Goal: Information Seeking & Learning: Learn about a topic

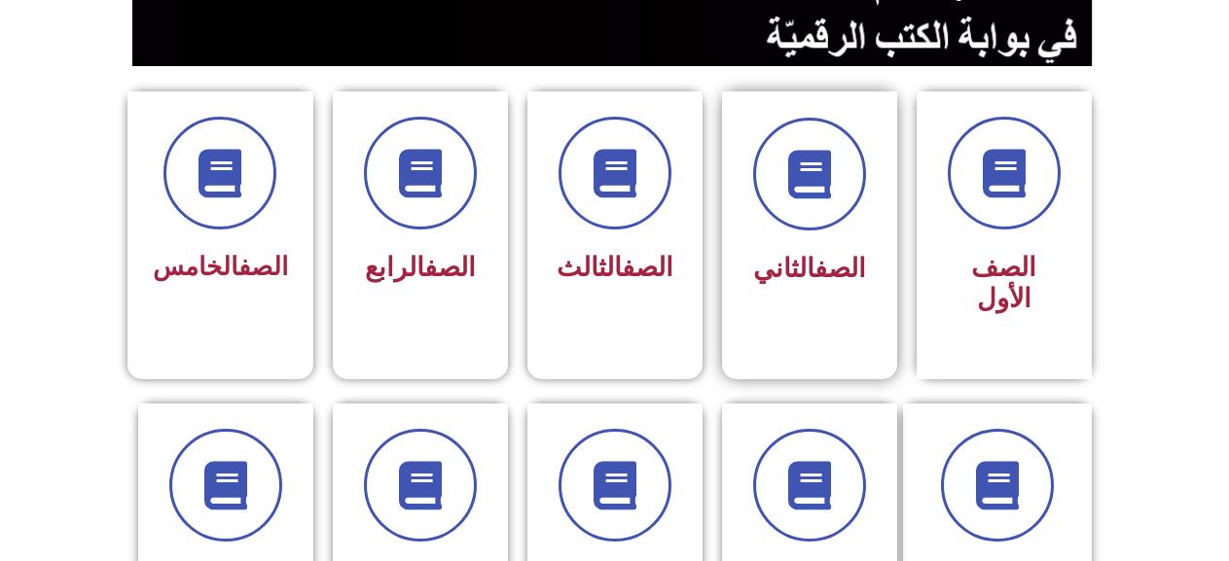
scroll to position [486, 0]
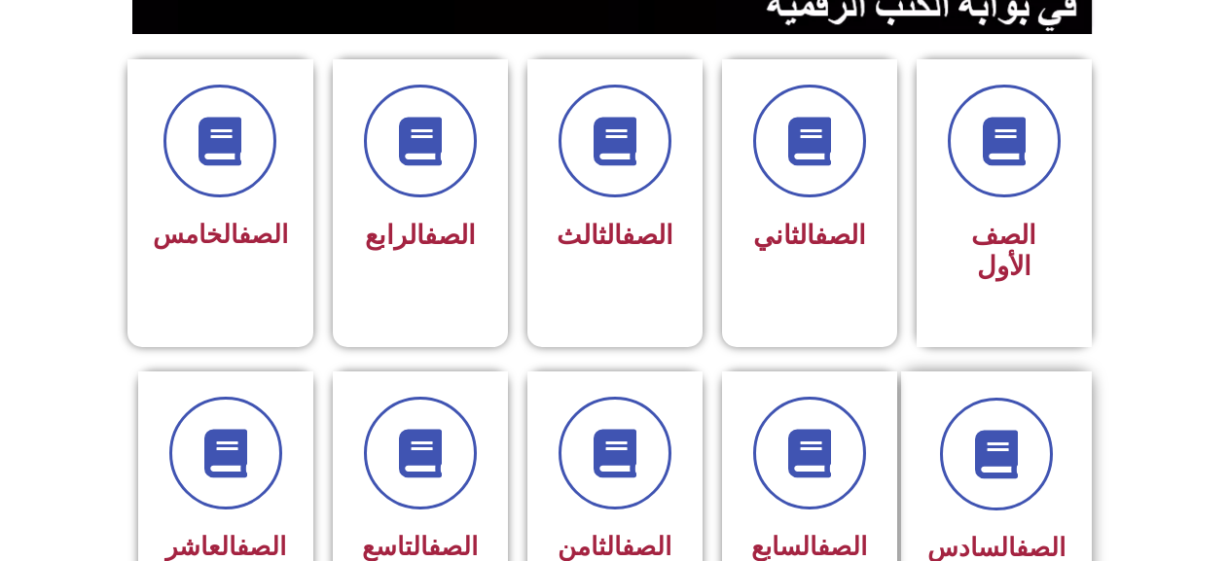
click at [982, 476] on div at bounding box center [996, 454] width 138 height 113
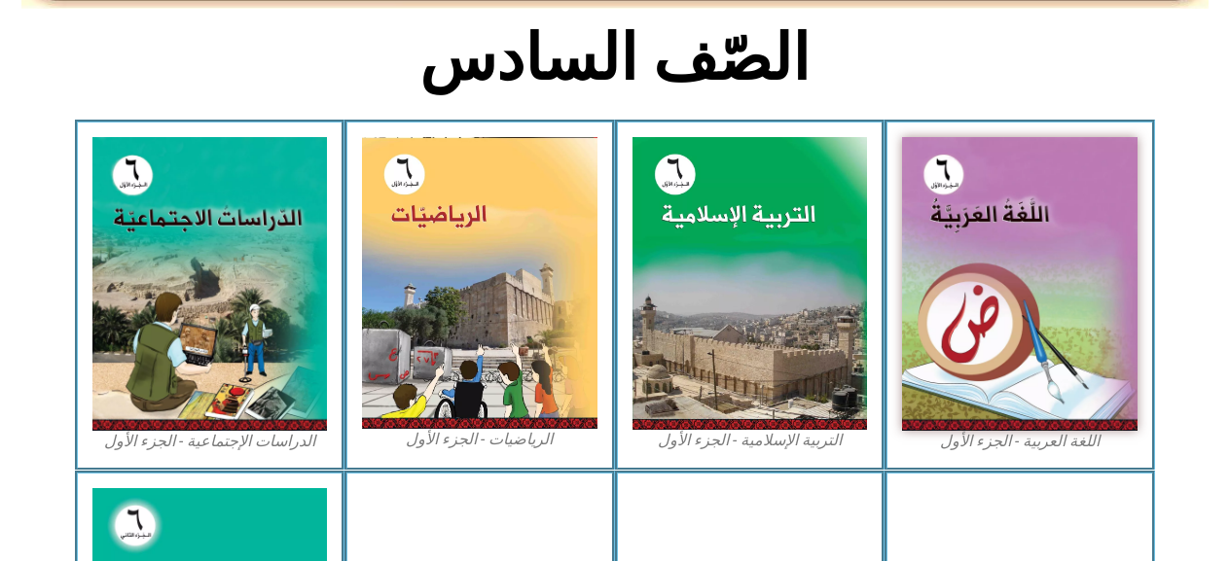
scroll to position [584, 0]
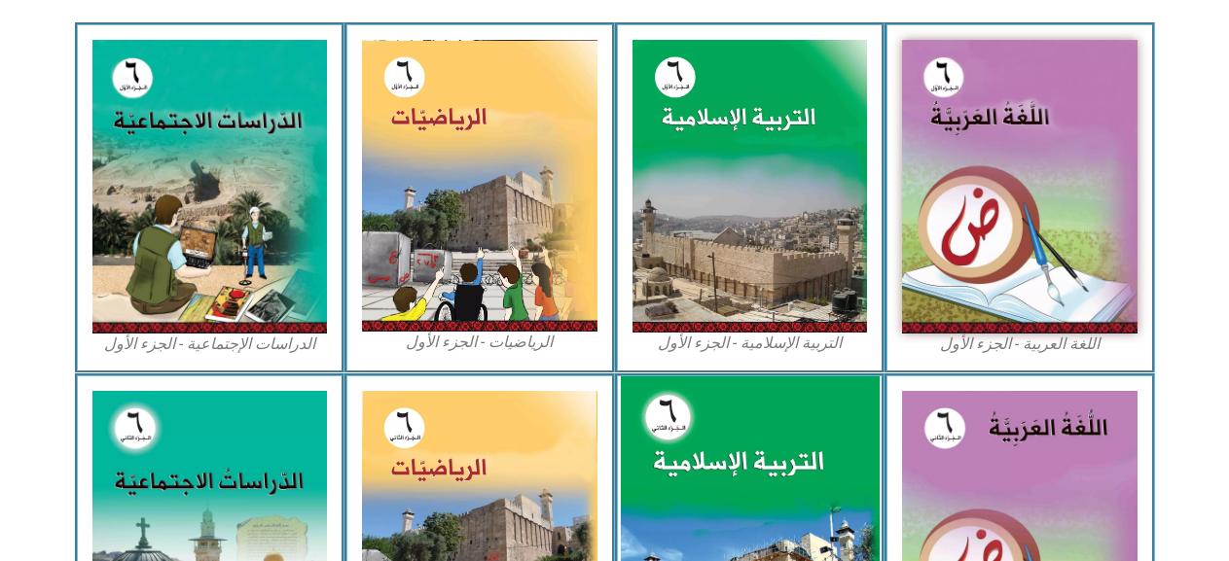
click at [696, 436] on img at bounding box center [749, 538] width 259 height 324
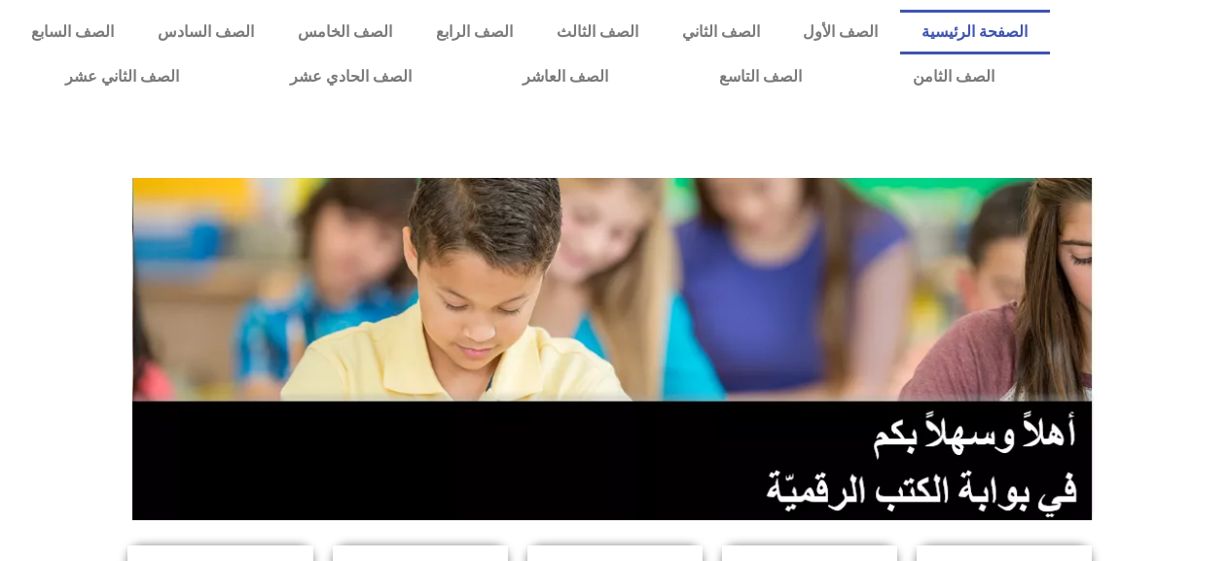
scroll to position [486, 0]
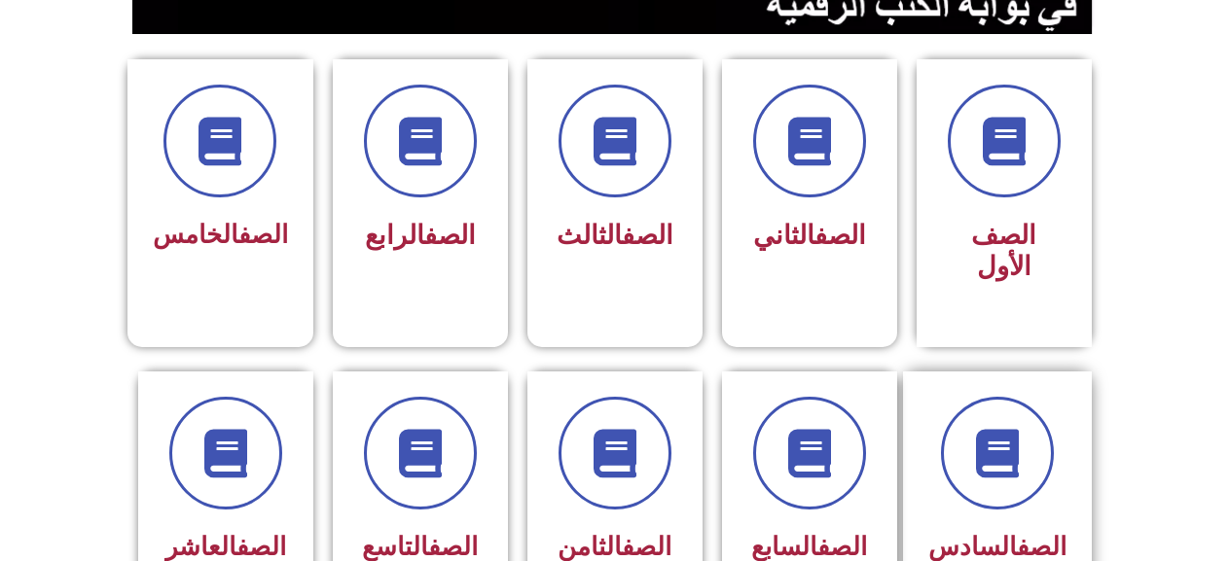
click at [1093, 437] on div "الصف السادس" at bounding box center [1004, 499] width 195 height 255
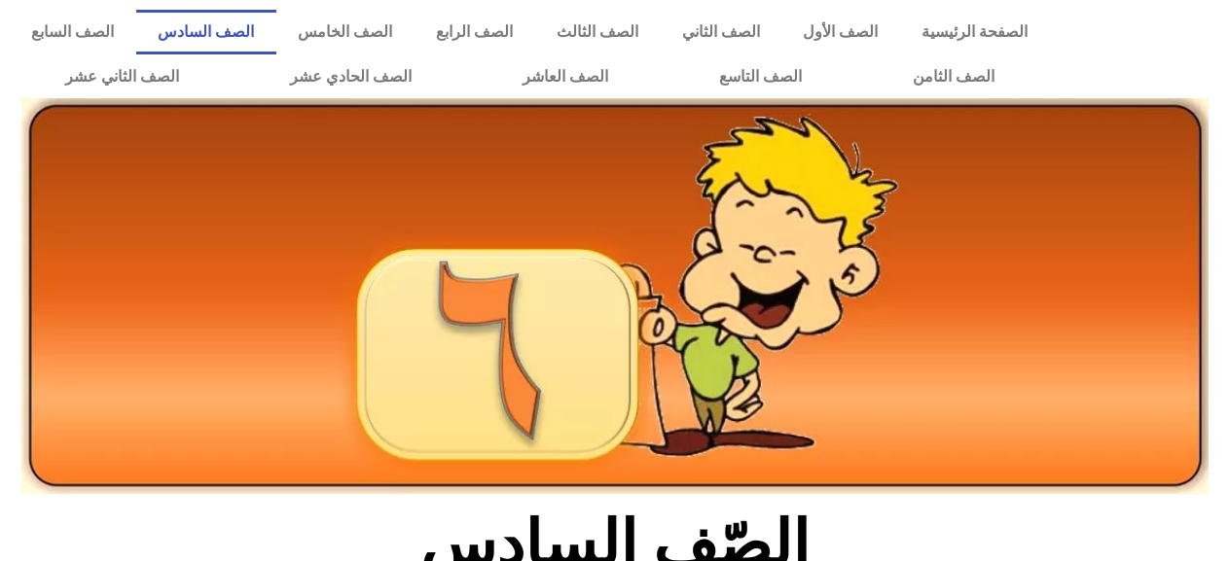
scroll to position [584, 0]
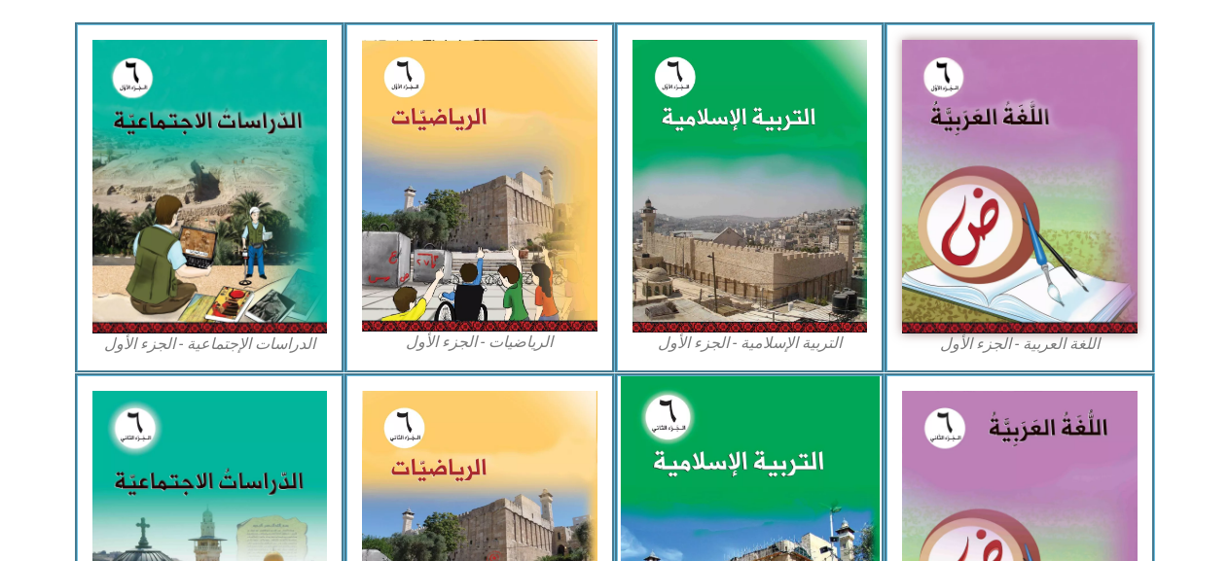
click at [681, 446] on img at bounding box center [749, 538] width 259 height 324
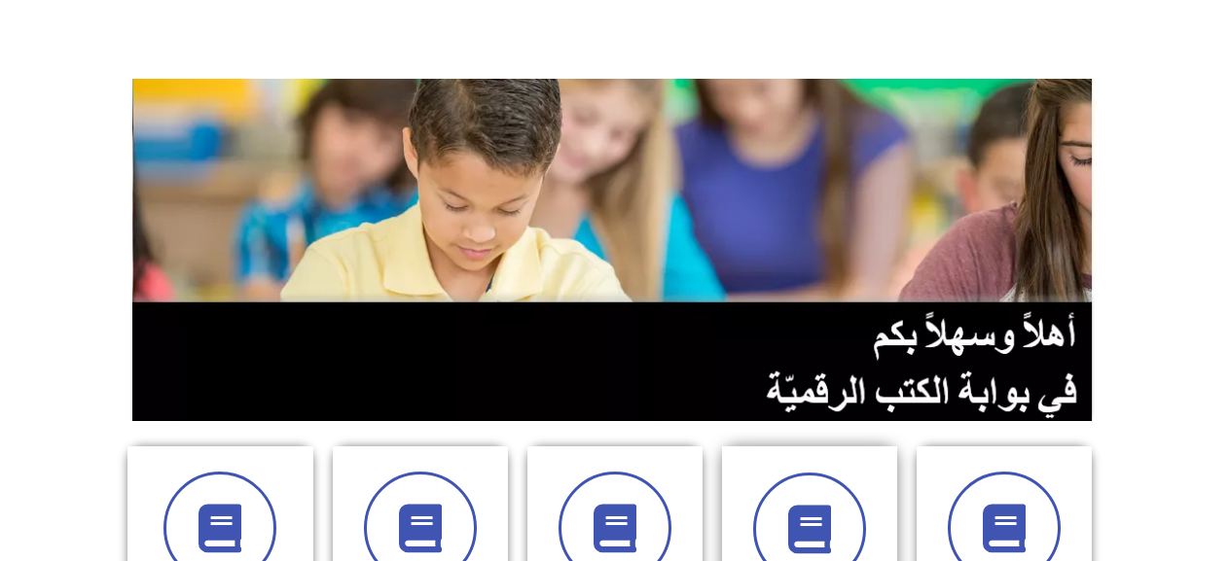
scroll to position [486, 0]
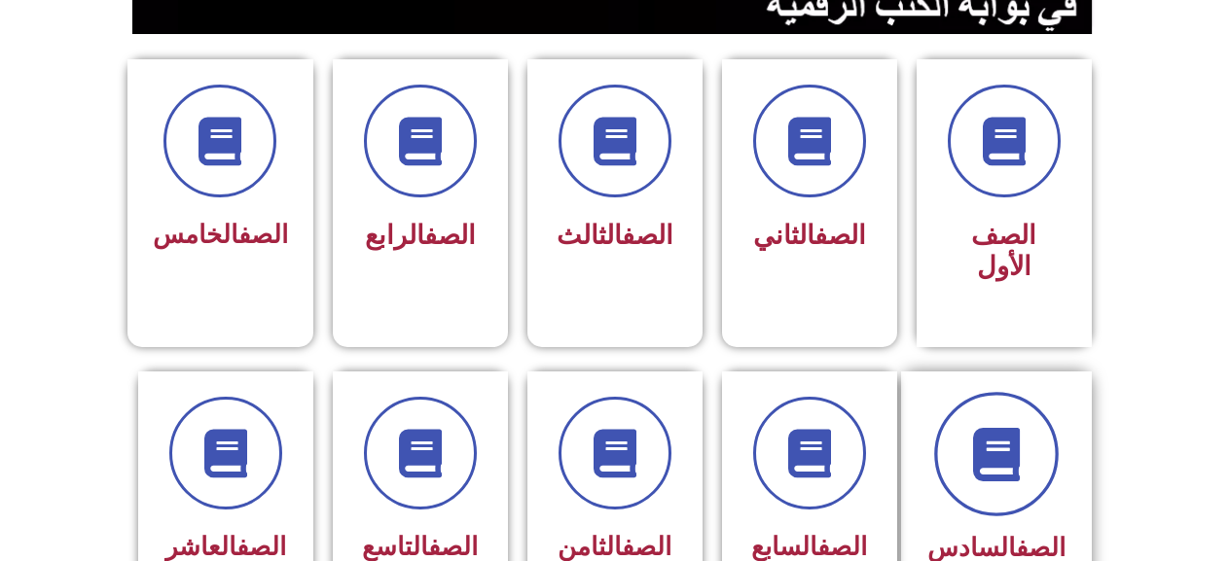
click at [976, 470] on span at bounding box center [996, 454] width 125 height 125
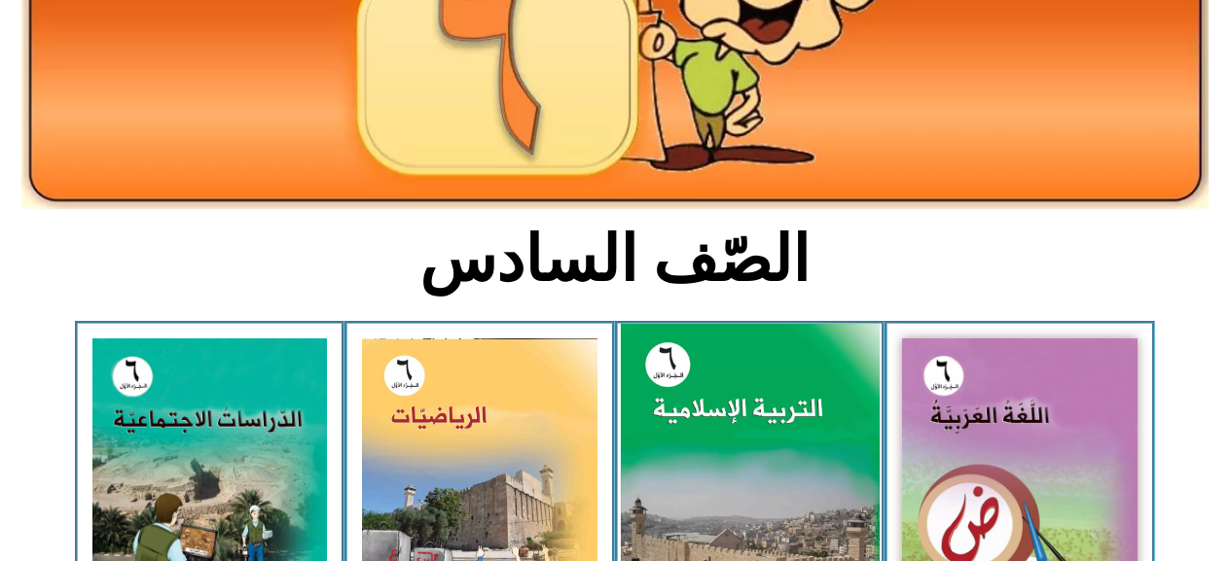
scroll to position [486, 0]
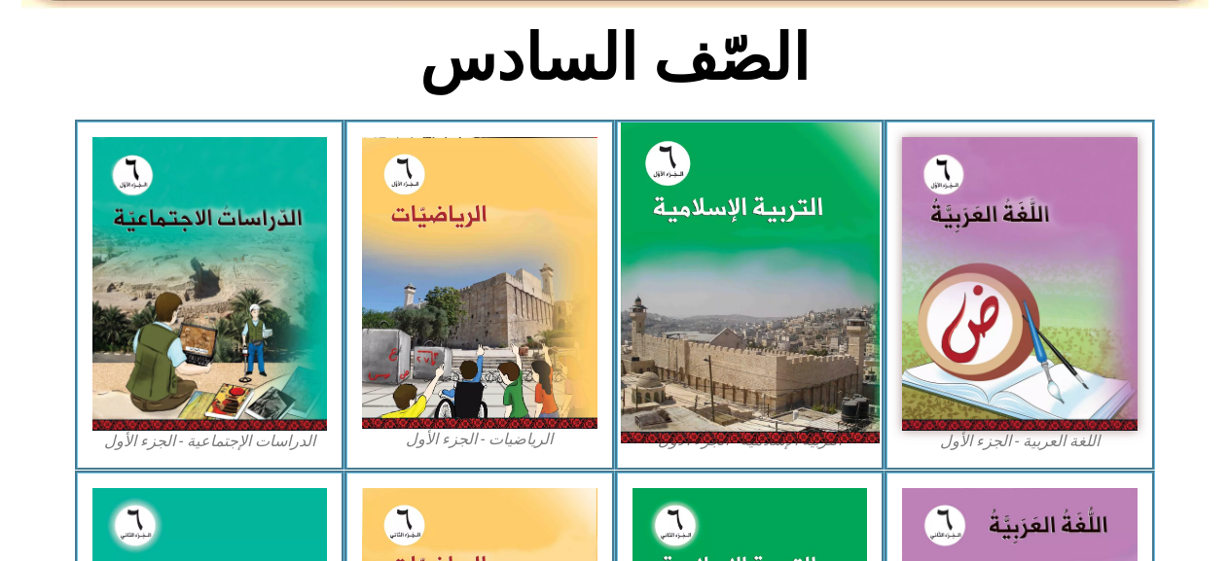
click at [830, 336] on img at bounding box center [749, 284] width 259 height 322
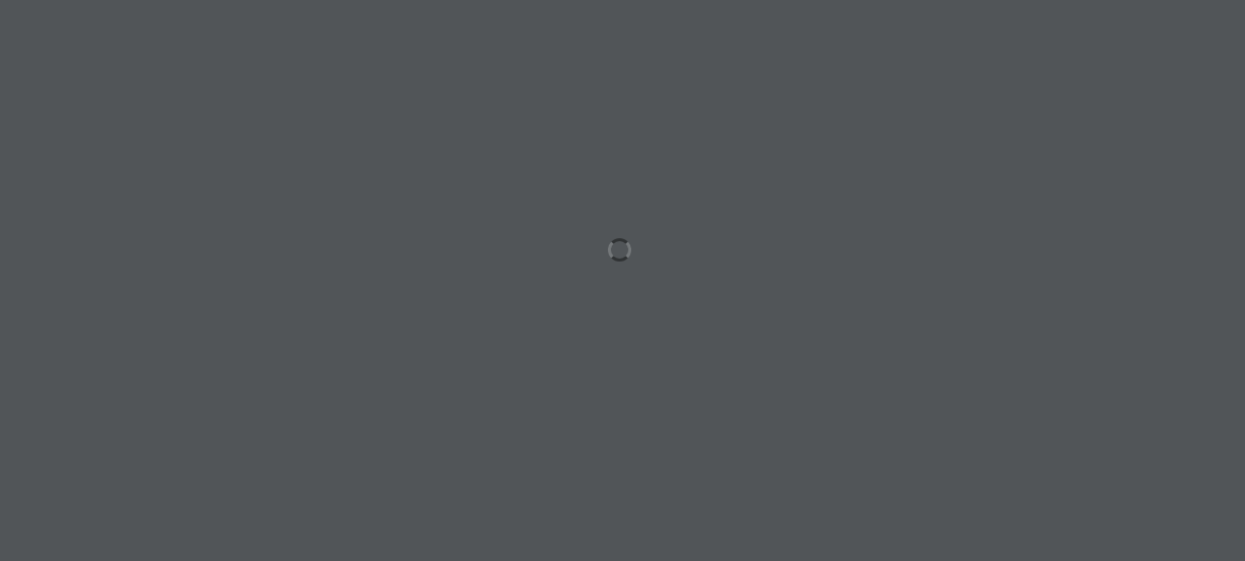
scroll to position [0, 54]
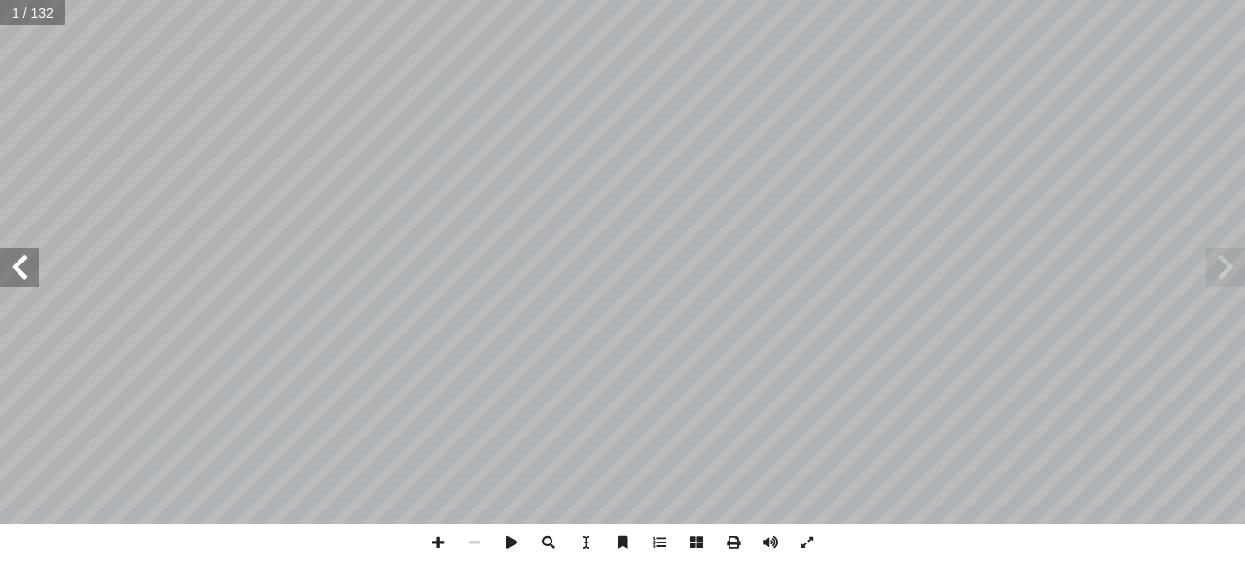
click at [8, 259] on span at bounding box center [19, 267] width 39 height 39
click at [8, 254] on span at bounding box center [19, 267] width 39 height 39
click at [23, 268] on span at bounding box center [19, 267] width 39 height 39
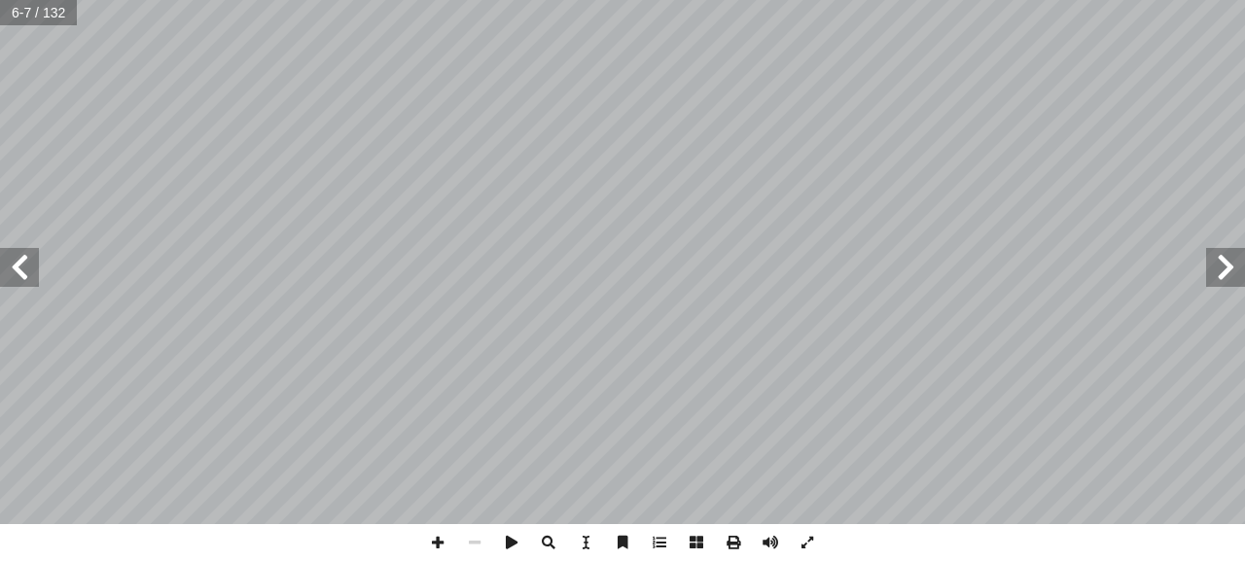
click at [18, 266] on span at bounding box center [19, 267] width 39 height 39
click at [18, 264] on span at bounding box center [19, 267] width 39 height 39
click at [14, 262] on span at bounding box center [19, 267] width 39 height 39
click at [17, 255] on span at bounding box center [19, 267] width 39 height 39
drag, startPoint x: 17, startPoint y: 256, endPoint x: 6, endPoint y: 262, distance: 12.2
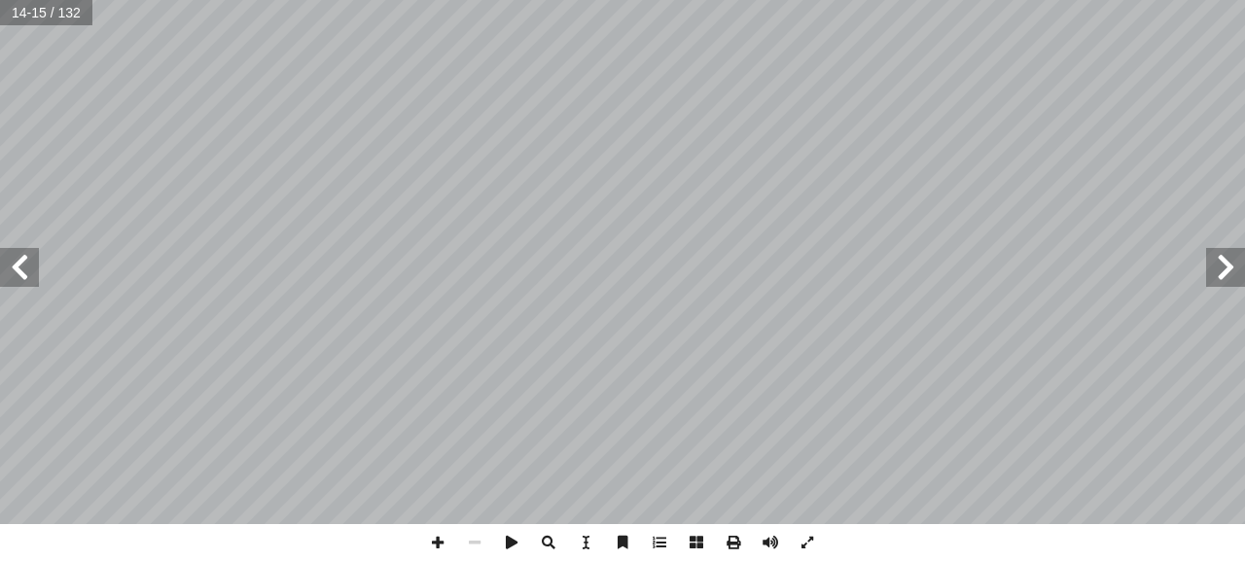
click at [6, 262] on span at bounding box center [19, 267] width 39 height 39
click at [0, 264] on span at bounding box center [19, 267] width 39 height 39
click at [6, 256] on span at bounding box center [19, 267] width 39 height 39
click at [5, 256] on span at bounding box center [19, 267] width 39 height 39
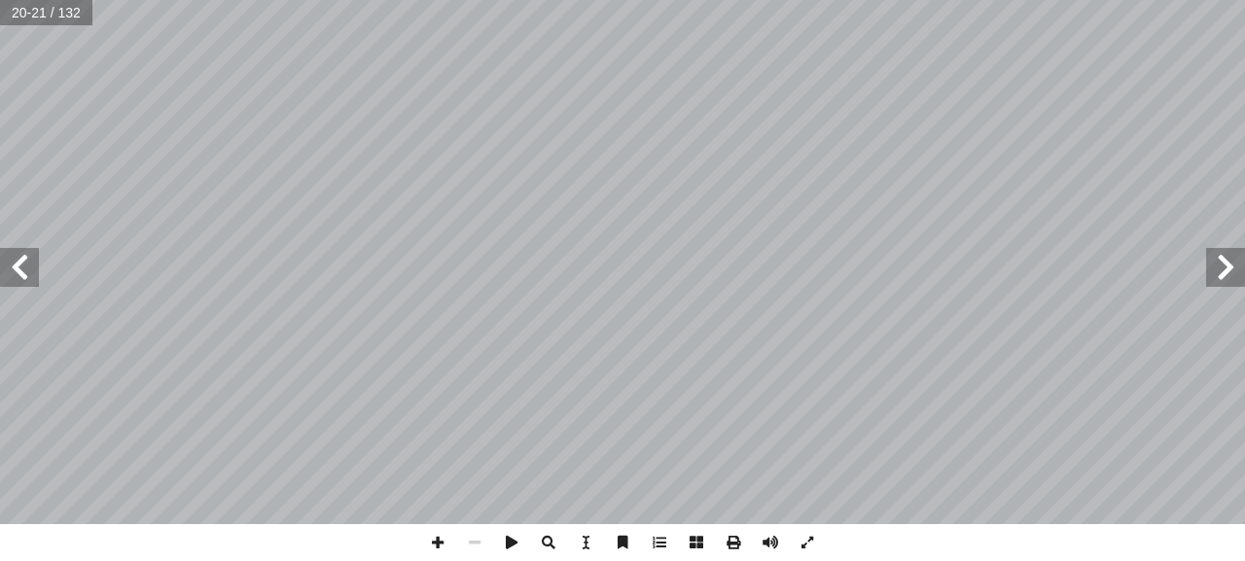
click at [5, 256] on span at bounding box center [19, 267] width 39 height 39
click at [7, 256] on span at bounding box center [19, 267] width 39 height 39
click at [18, 254] on span at bounding box center [19, 267] width 39 height 39
click at [14, 255] on span at bounding box center [19, 267] width 39 height 39
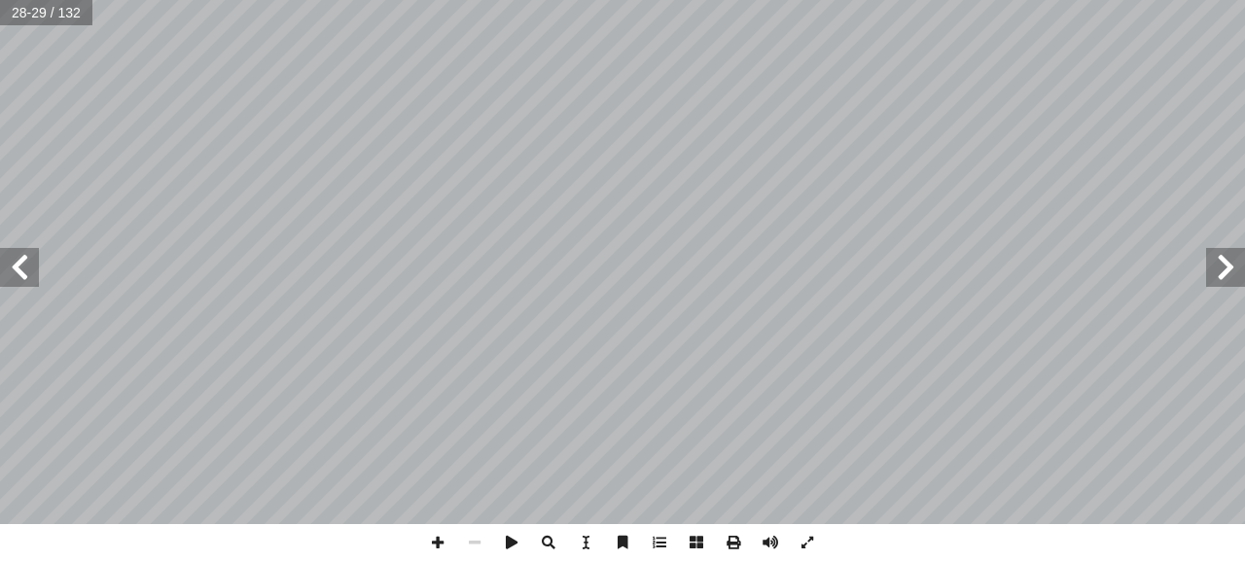
click at [8, 253] on span at bounding box center [19, 267] width 39 height 39
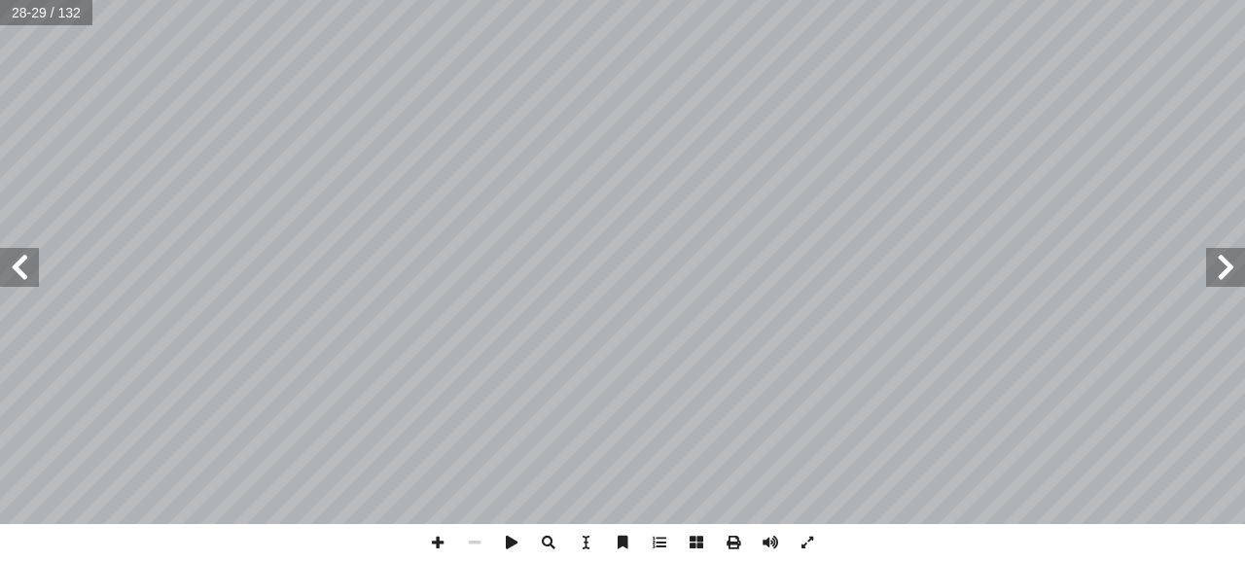
click at [12, 252] on span at bounding box center [19, 267] width 39 height 39
click at [7, 253] on span at bounding box center [19, 267] width 39 height 39
click at [7, 249] on span at bounding box center [19, 267] width 39 height 39
drag, startPoint x: 11, startPoint y: 253, endPoint x: 0, endPoint y: 267, distance: 17.3
click at [0, 255] on span at bounding box center [19, 267] width 39 height 39
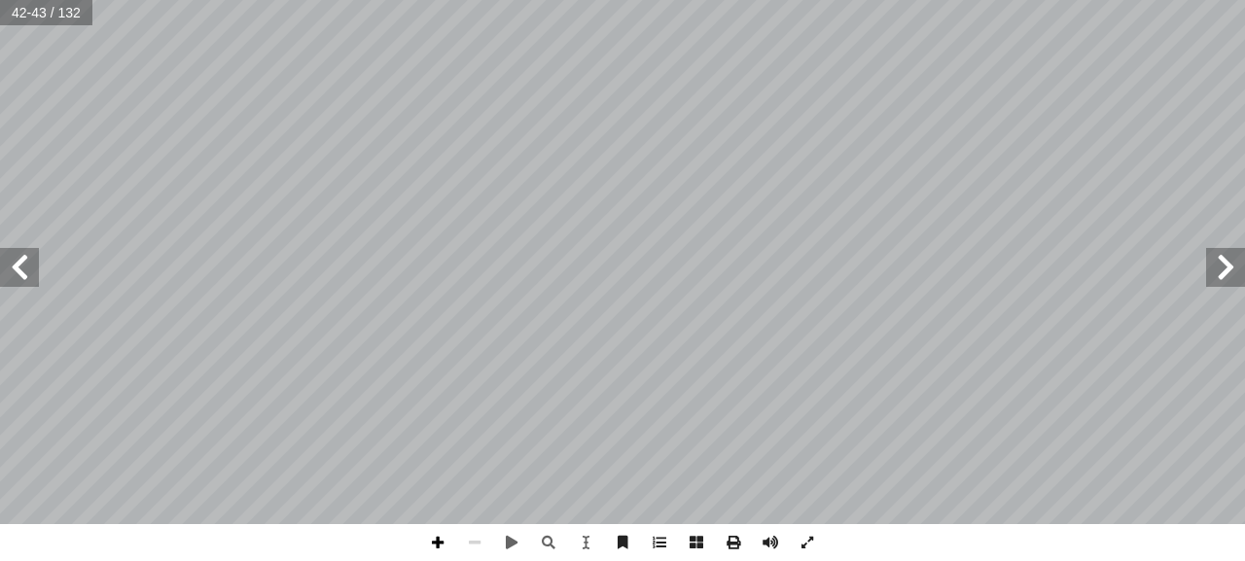
drag, startPoint x: 437, startPoint y: 533, endPoint x: 459, endPoint y: 524, distance: 24.0
click at [439, 533] on span at bounding box center [437, 542] width 37 height 37
click at [542, 541] on span at bounding box center [548, 542] width 37 height 37
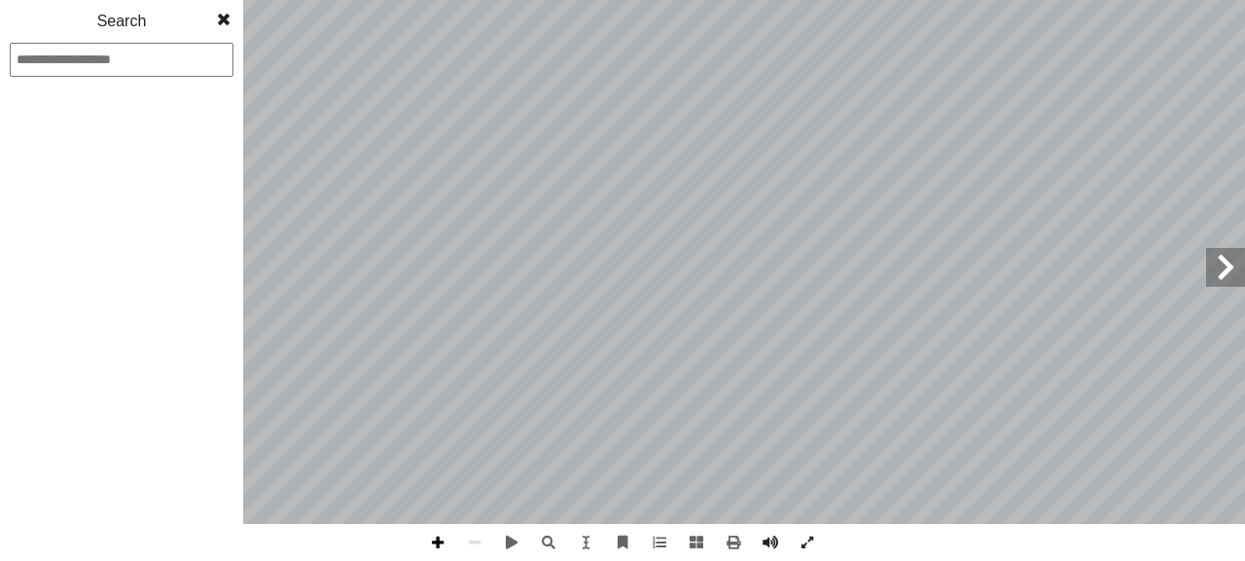
click at [437, 542] on span at bounding box center [437, 542] width 37 height 37
click at [467, 536] on span at bounding box center [474, 542] width 37 height 37
click at [439, 542] on span at bounding box center [437, 542] width 37 height 37
drag, startPoint x: 451, startPoint y: 526, endPoint x: 501, endPoint y: 560, distance: 60.2
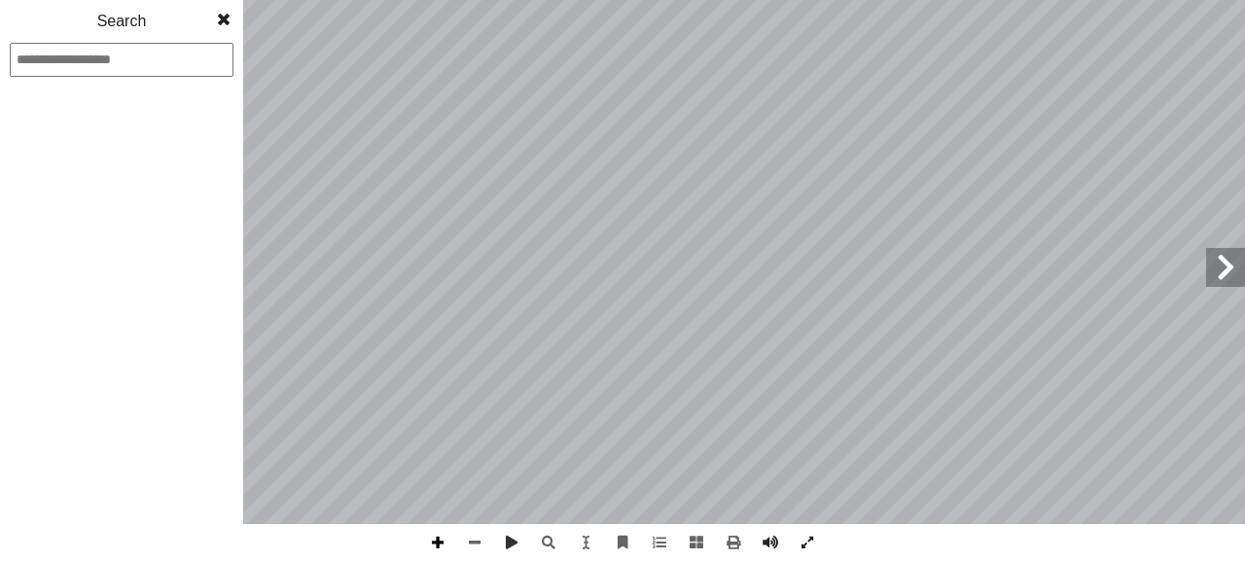
click at [494, 555] on div at bounding box center [622, 542] width 407 height 37
click at [474, 545] on span at bounding box center [474, 542] width 37 height 37
drag, startPoint x: 426, startPoint y: 543, endPoint x: 446, endPoint y: 524, distance: 26.8
click at [426, 541] on span at bounding box center [437, 542] width 37 height 37
click at [220, 15] on span at bounding box center [223, 19] width 35 height 39
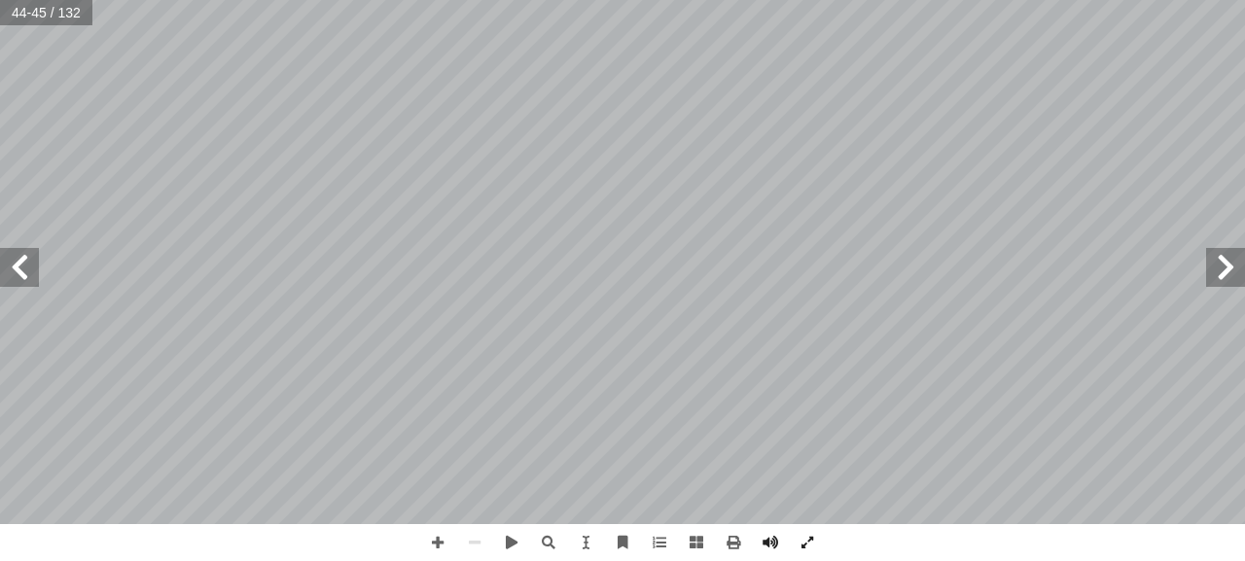
click at [1224, 257] on span at bounding box center [1225, 267] width 39 height 39
click at [1217, 265] on span at bounding box center [1225, 267] width 39 height 39
click at [438, 536] on span at bounding box center [437, 542] width 37 height 37
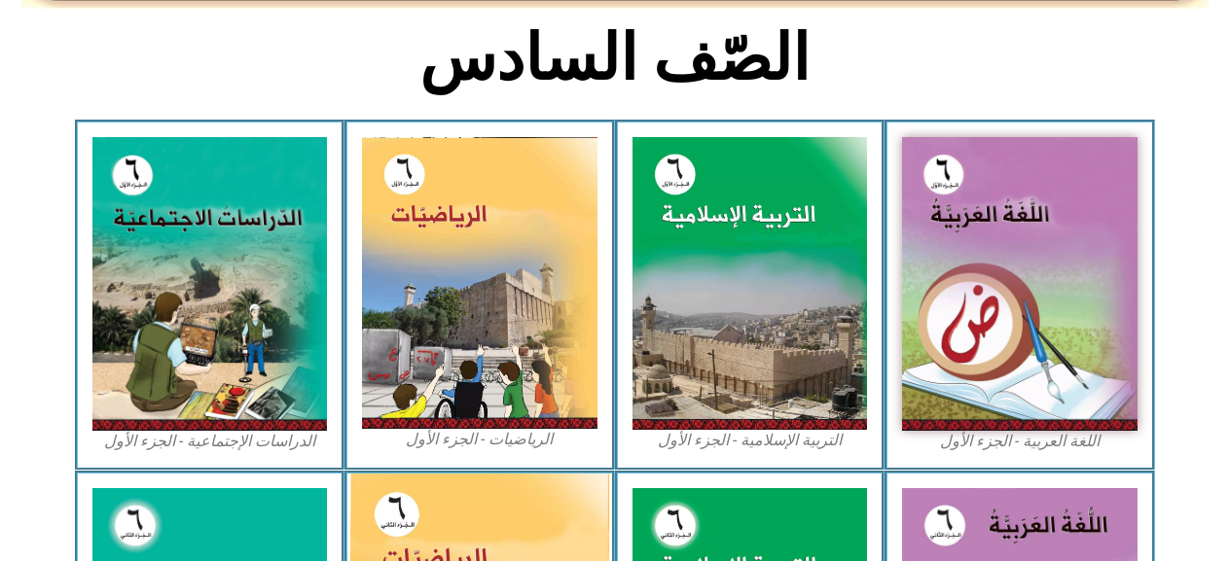
scroll to position [0, 54]
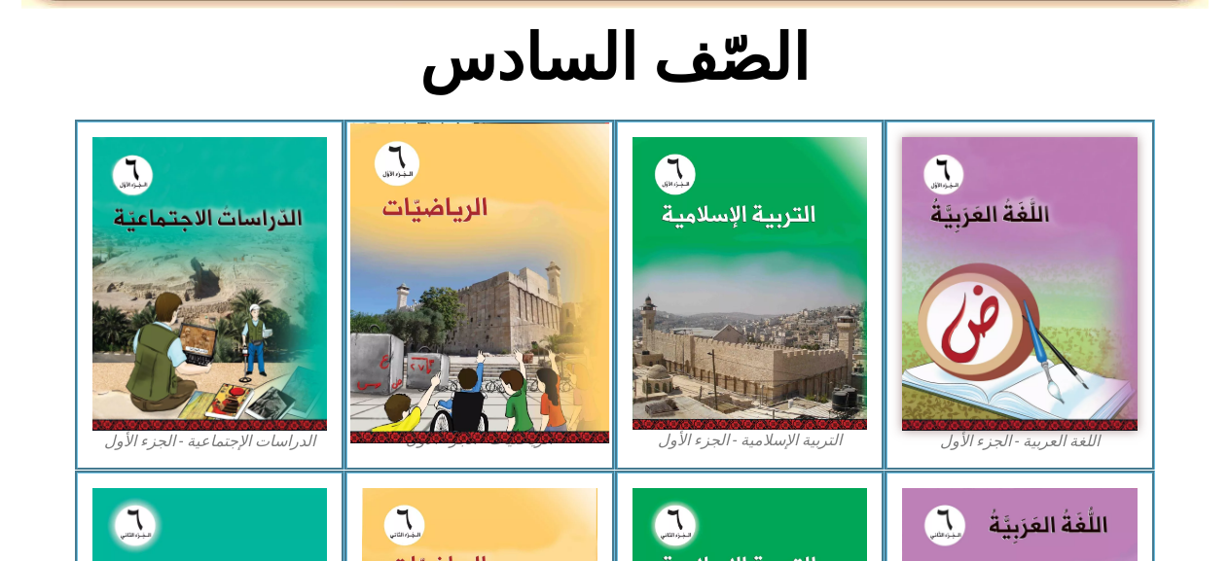
click at [456, 372] on img at bounding box center [479, 283] width 259 height 321
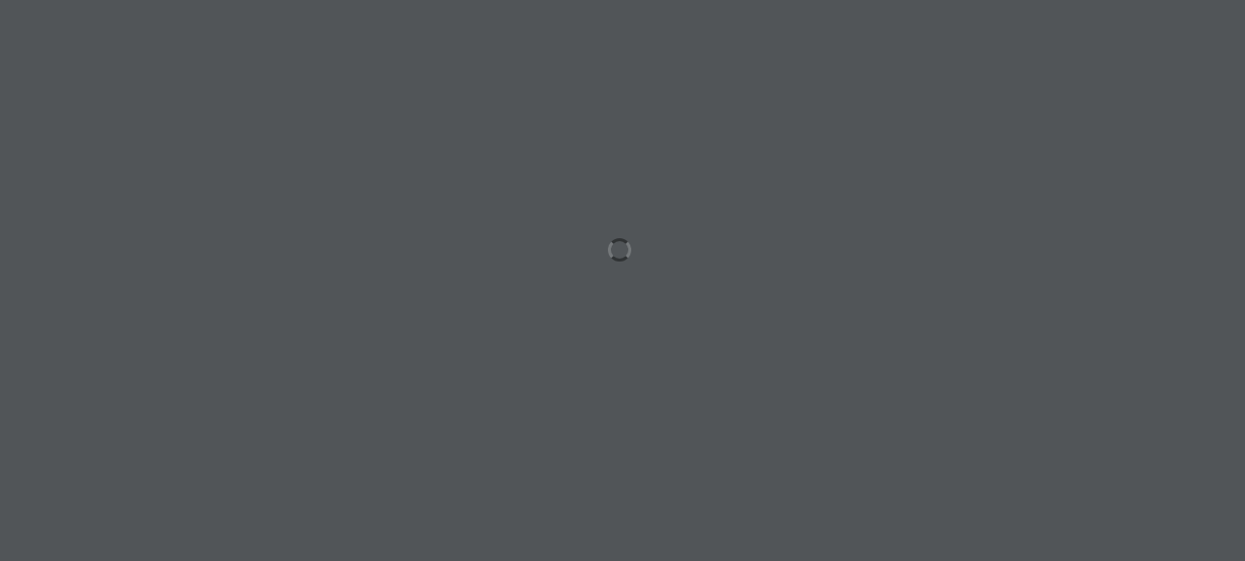
scroll to position [0, 54]
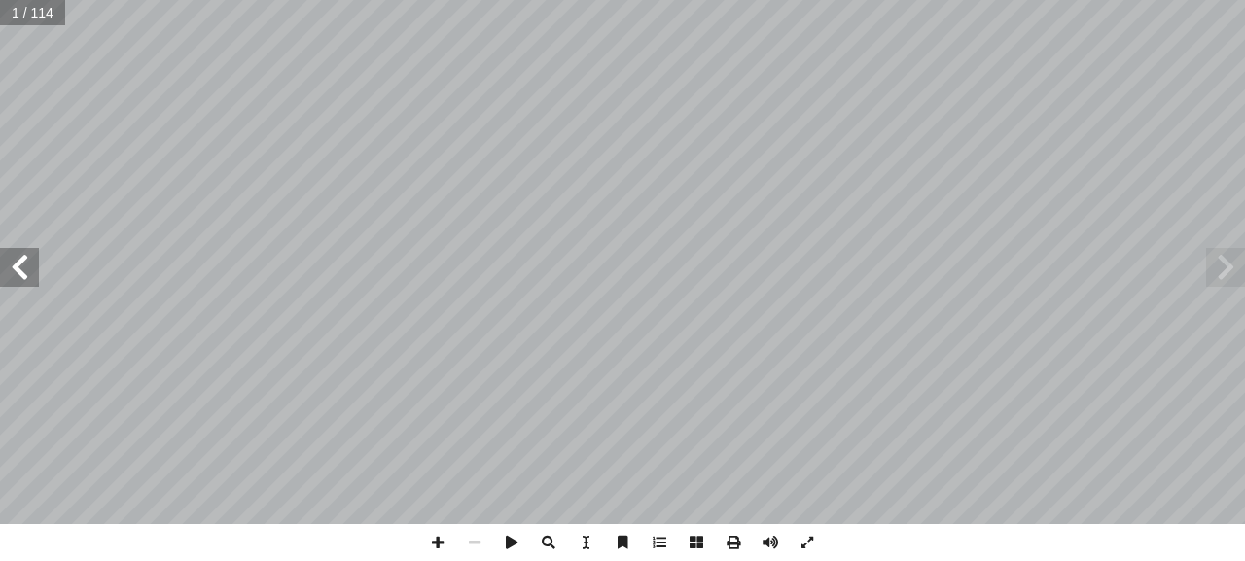
click at [10, 258] on span at bounding box center [19, 267] width 39 height 39
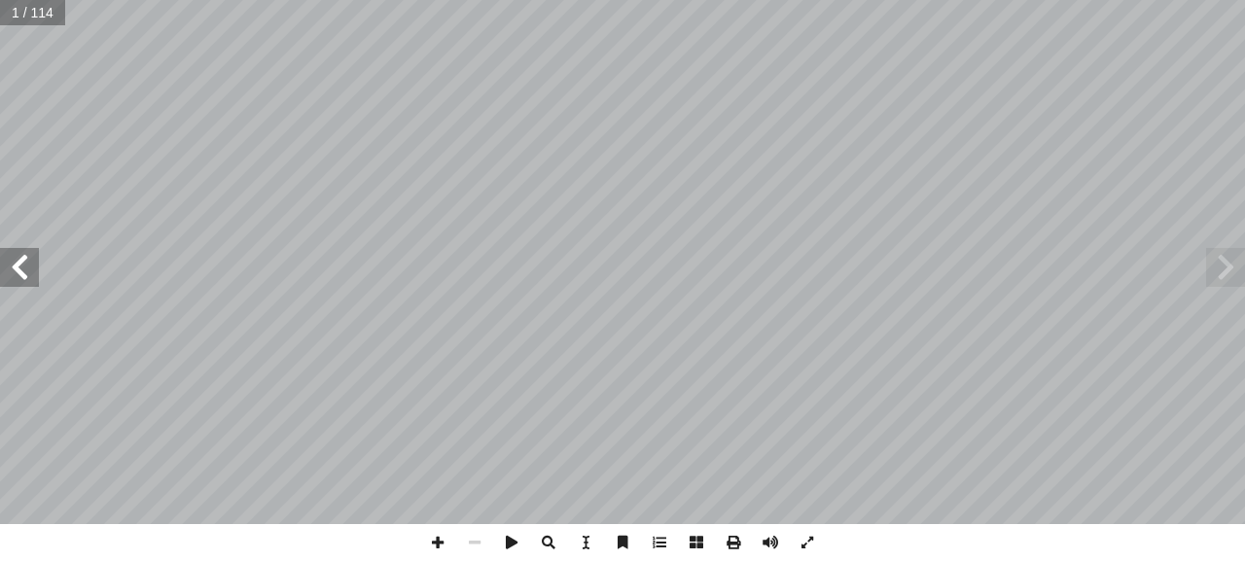
click at [10, 258] on span at bounding box center [19, 267] width 39 height 39
click at [28, 284] on span at bounding box center [19, 267] width 39 height 39
click at [16, 260] on span at bounding box center [19, 267] width 39 height 39
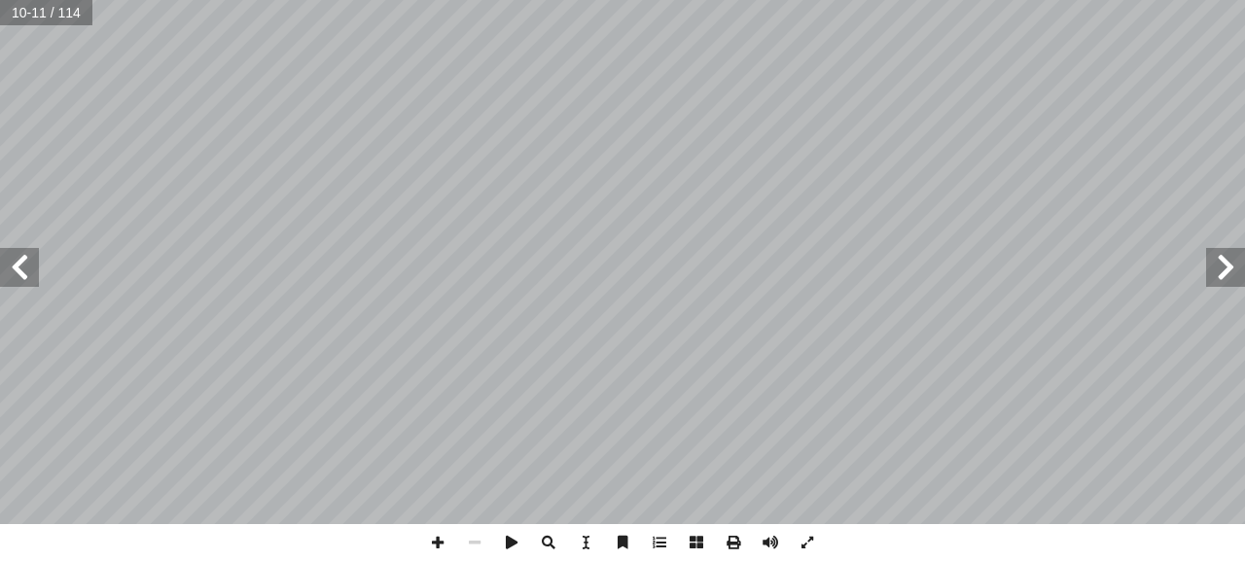
click at [16, 259] on span at bounding box center [19, 267] width 39 height 39
click at [16, 258] on span at bounding box center [19, 267] width 39 height 39
click at [0, 270] on span at bounding box center [19, 267] width 39 height 39
click at [1234, 255] on span at bounding box center [1225, 267] width 39 height 39
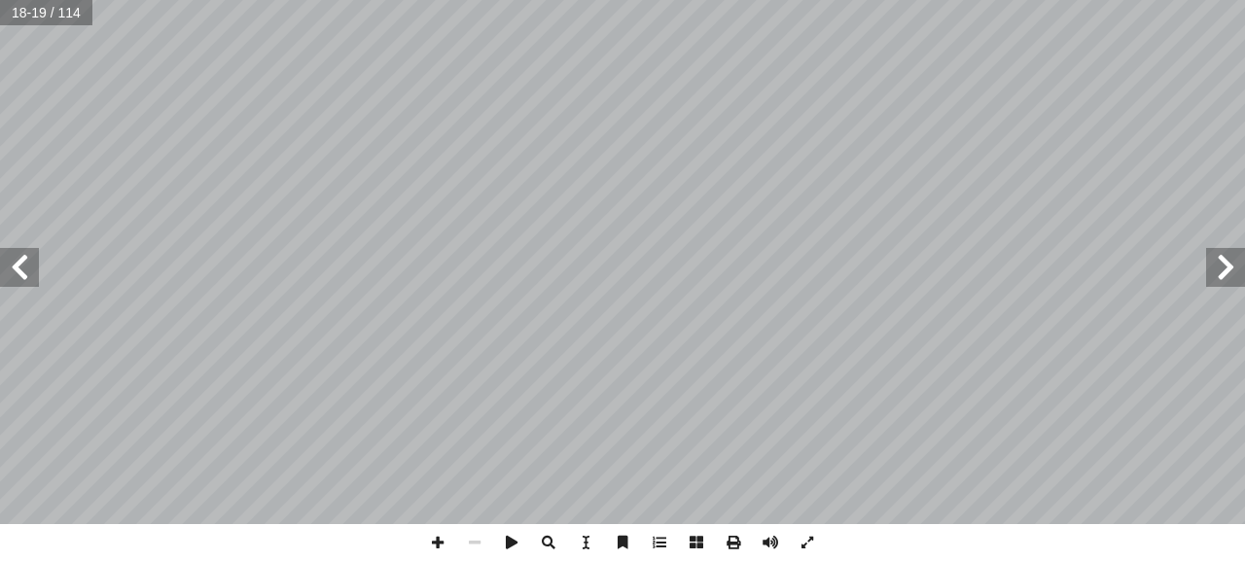
click at [1237, 266] on span at bounding box center [1225, 267] width 39 height 39
click at [439, 543] on span at bounding box center [437, 542] width 37 height 37
click at [1164, 177] on html "الصفحة الرئيسية الصف الأول الصف الثاني الصف الثالث الصف الرابع الصف الخامس الصف…" at bounding box center [622, 88] width 1245 height 177
drag, startPoint x: 471, startPoint y: 549, endPoint x: 486, endPoint y: 537, distance: 19.5
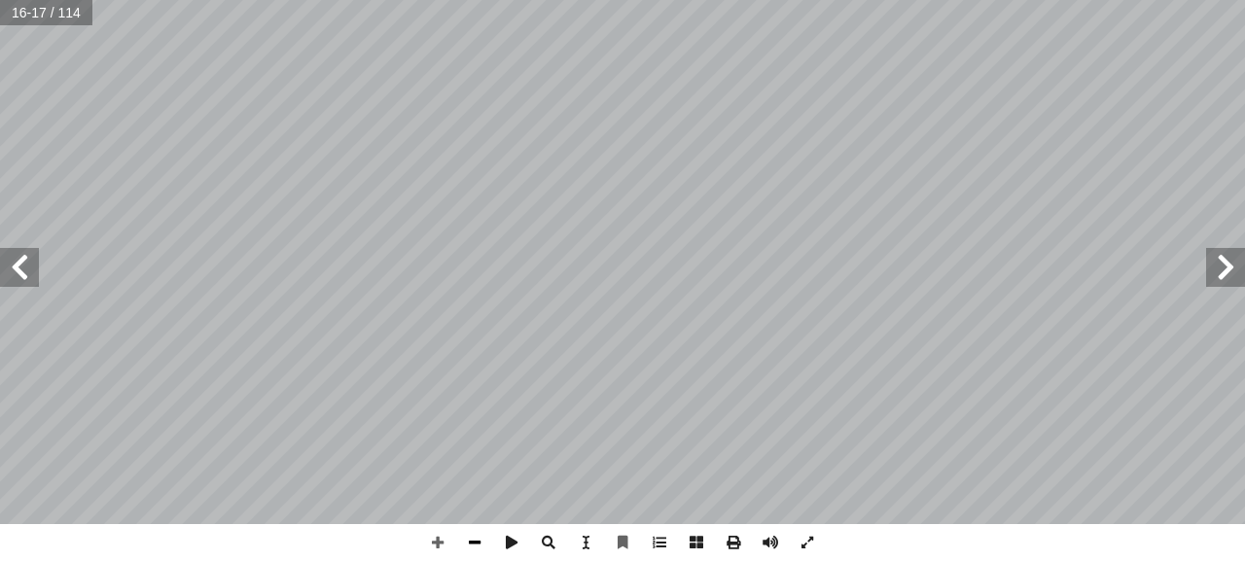
click at [472, 548] on span at bounding box center [474, 542] width 37 height 37
click at [5, 266] on span at bounding box center [19, 267] width 39 height 39
